Goal: Navigation & Orientation: Find specific page/section

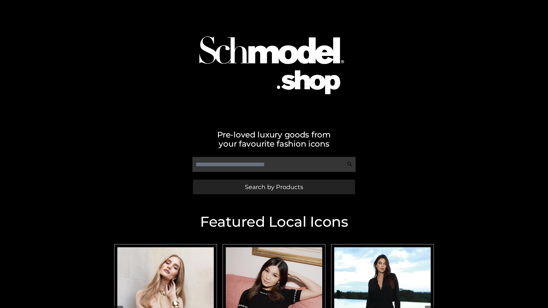
click at [274, 187] on span "Search by Products" at bounding box center [274, 187] width 58 height 6
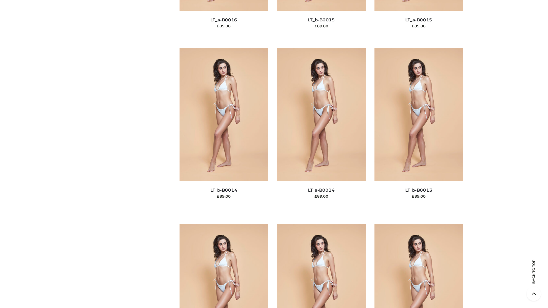
scroll to position [2030, 0]
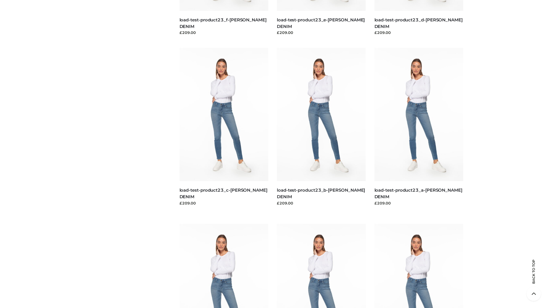
scroll to position [501, 0]
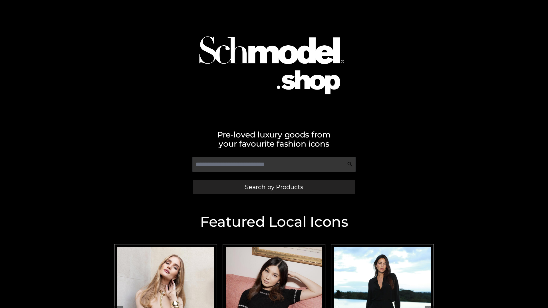
click at [274, 187] on span "Search by Products" at bounding box center [274, 187] width 58 height 6
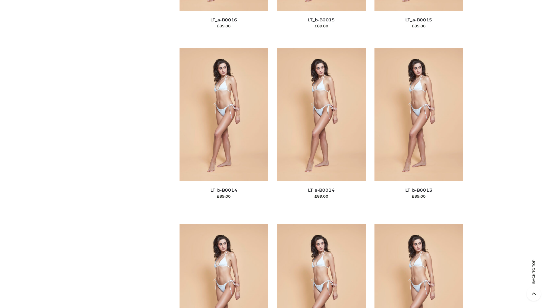
scroll to position [2030, 0]
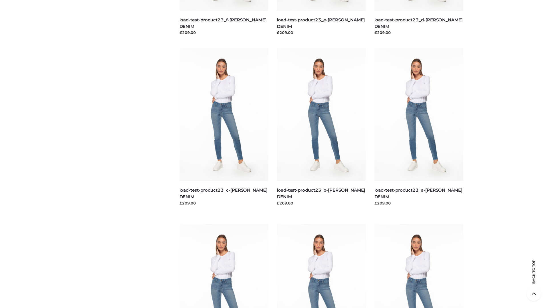
scroll to position [501, 0]
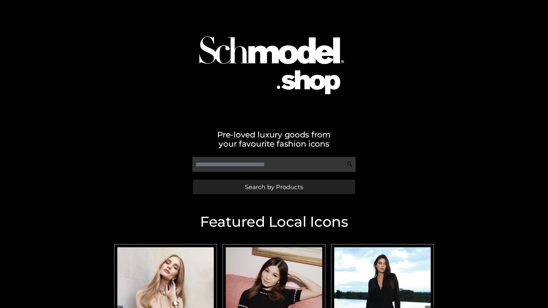
click at [274, 187] on span "Search by Products" at bounding box center [274, 187] width 58 height 6
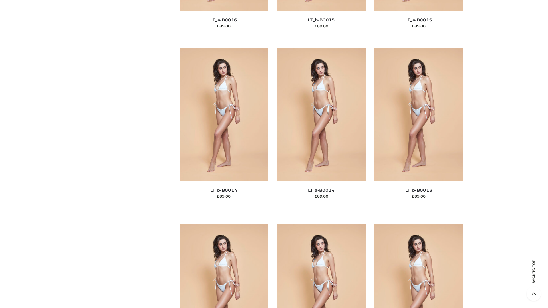
scroll to position [2030, 0]
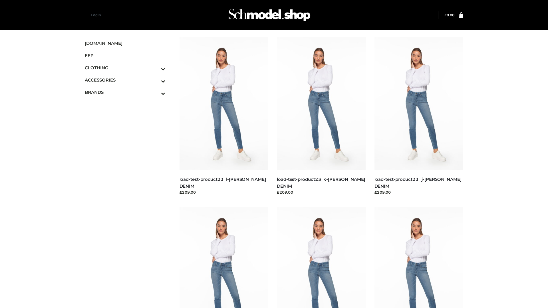
scroll to position [501, 0]
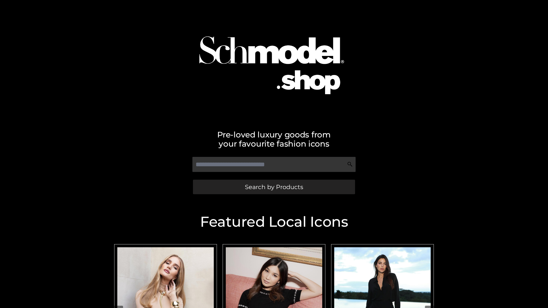
click at [274, 187] on span "Search by Products" at bounding box center [274, 187] width 58 height 6
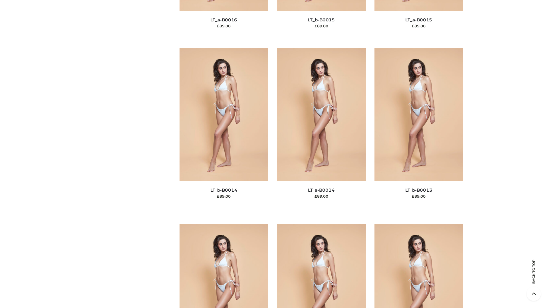
scroll to position [2030, 0]
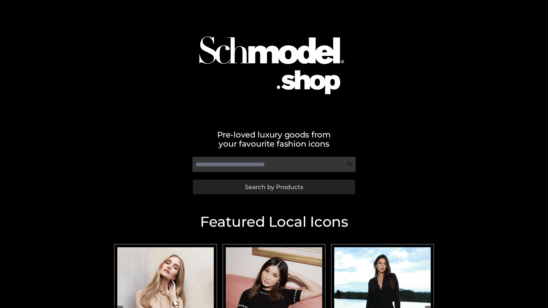
click at [274, 187] on span "Search by Products" at bounding box center [274, 187] width 58 height 6
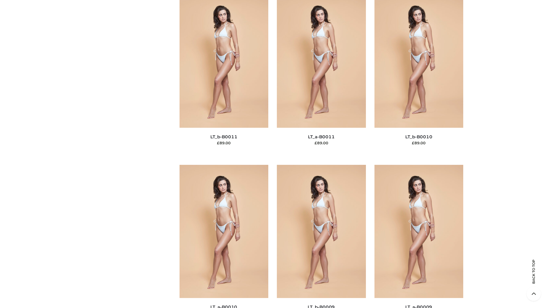
scroll to position [2564, 0]
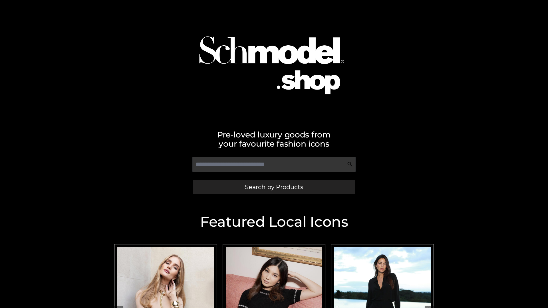
click at [274, 187] on span "Search by Products" at bounding box center [274, 187] width 58 height 6
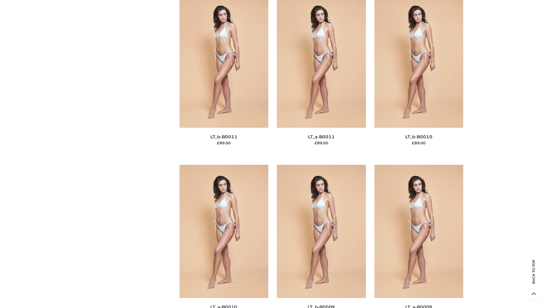
scroll to position [2564, 0]
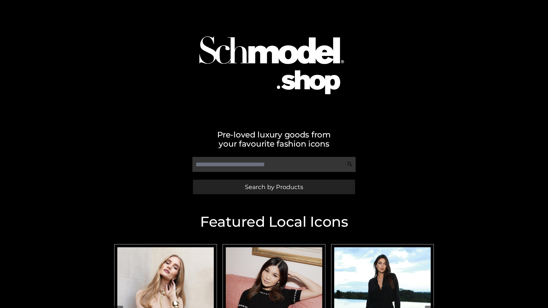
click at [274, 187] on span "Search by Products" at bounding box center [274, 187] width 58 height 6
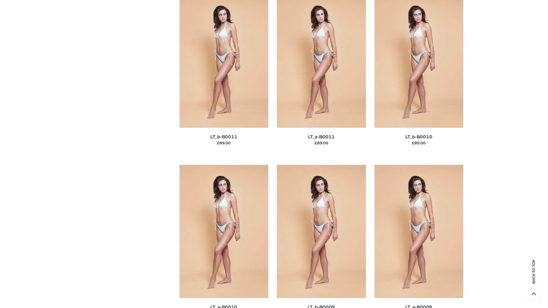
scroll to position [2564, 0]
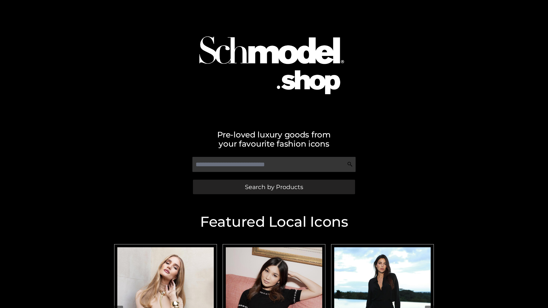
click at [274, 187] on span "Search by Products" at bounding box center [274, 187] width 58 height 6
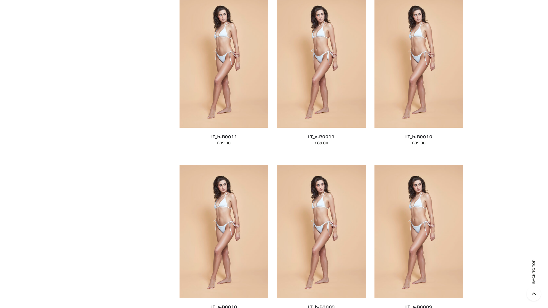
scroll to position [2564, 0]
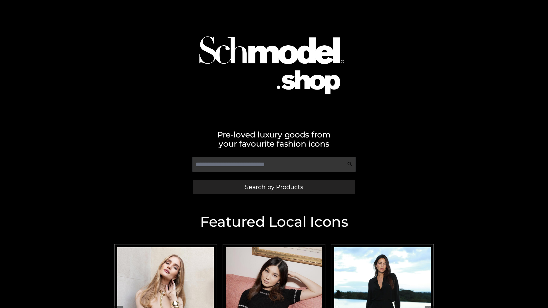
click at [274, 187] on span "Search by Products" at bounding box center [274, 187] width 58 height 6
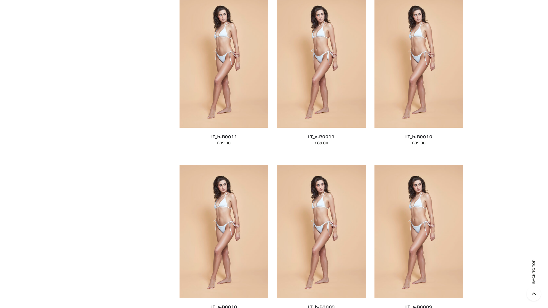
scroll to position [2564, 0]
